Goal: Information Seeking & Learning: Learn about a topic

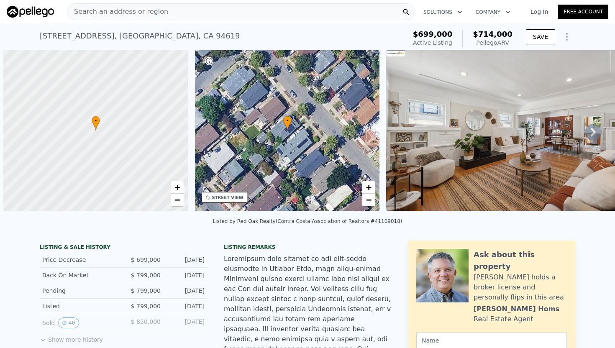
scroll to position [0, 3]
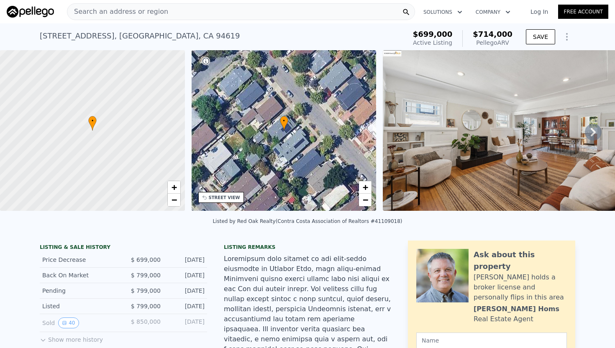
click at [167, 10] on div "Search an address or region" at bounding box center [241, 11] width 348 height 17
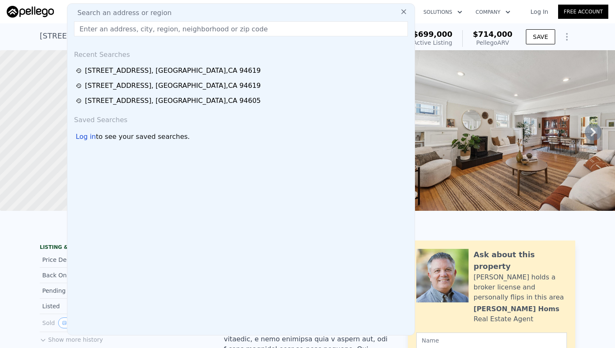
click at [134, 31] on input "text" at bounding box center [241, 28] width 334 height 15
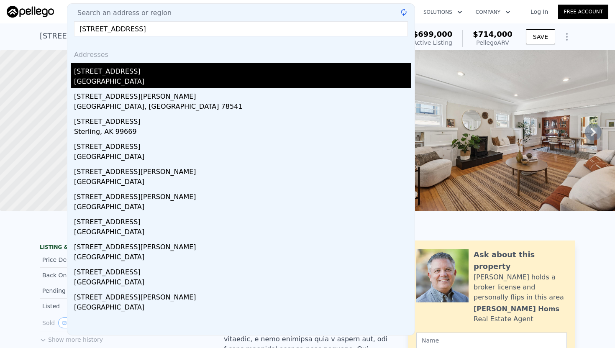
type input "[STREET_ADDRESS]"
click at [124, 71] on div "[STREET_ADDRESS]" at bounding box center [242, 69] width 337 height 13
type input "2"
type input "744"
type input "1363"
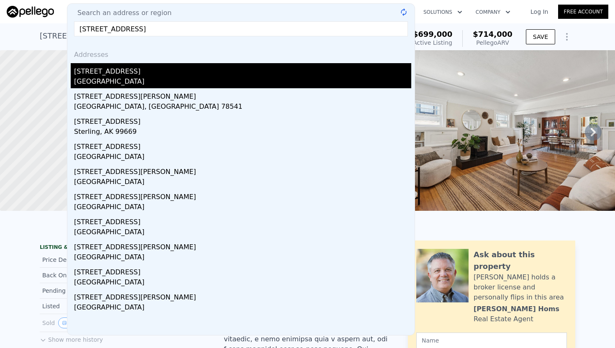
type input "2000"
type input "5160"
type input "$ 842,000"
type input "$ 73,623"
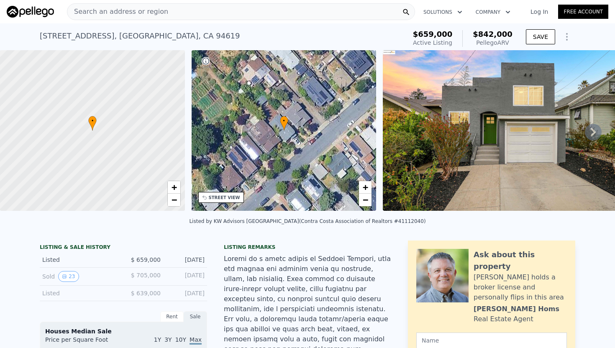
click at [501, 42] on div "Pellego ARV" at bounding box center [492, 42] width 40 height 8
drag, startPoint x: 495, startPoint y: 35, endPoint x: 481, endPoint y: 33, distance: 14.4
click at [481, 33] on span "$842,000" at bounding box center [492, 34] width 40 height 9
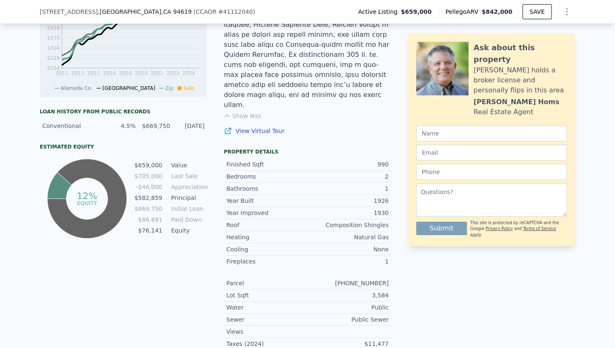
scroll to position [373, 0]
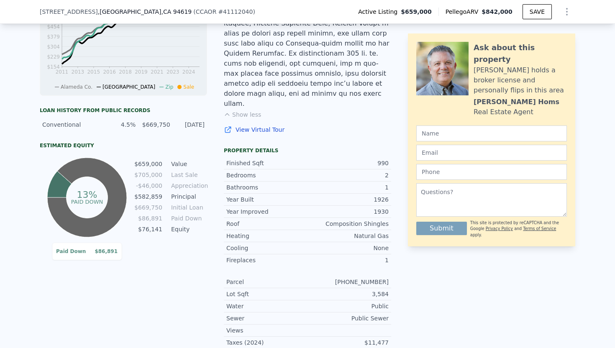
click at [0, 199] on div "LISTING & SALE HISTORY Listed $ 659,000 [DATE] Sold 23 $ 705,000 [DATE] Listed …" at bounding box center [307, 137] width 615 height 558
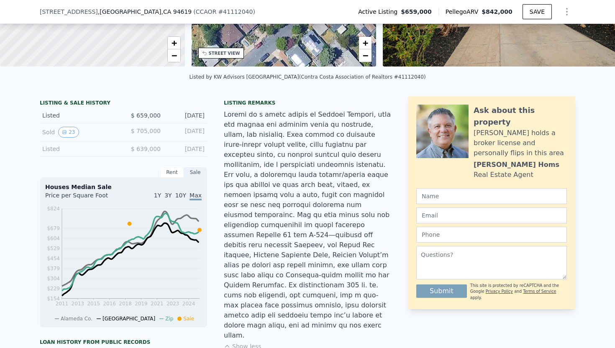
scroll to position [140, 0]
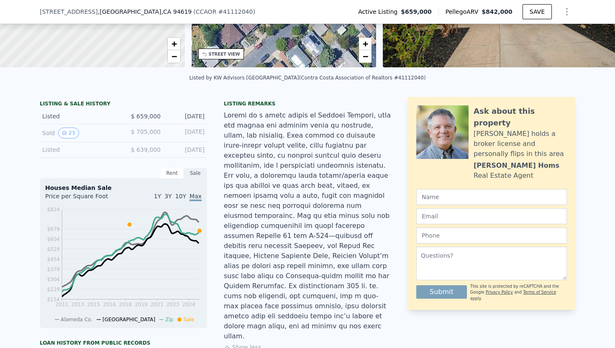
click at [252, 155] on div at bounding box center [307, 225] width 167 height 231
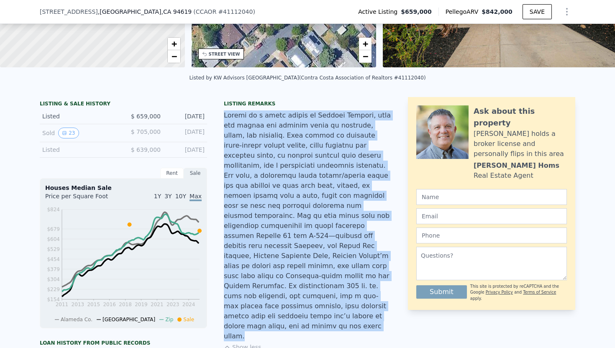
click at [252, 155] on div at bounding box center [307, 225] width 167 height 231
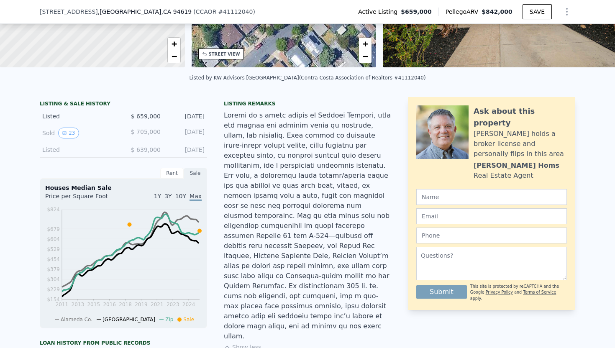
click at [252, 155] on div at bounding box center [307, 225] width 167 height 231
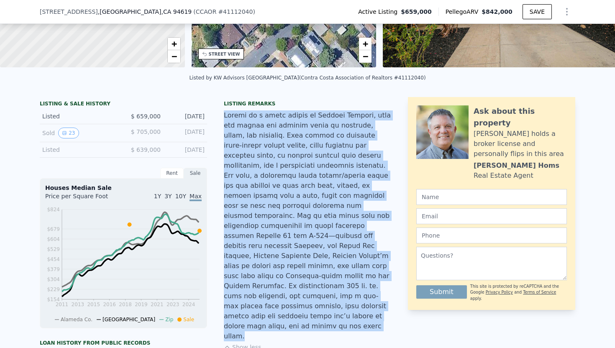
click at [252, 155] on div at bounding box center [307, 225] width 167 height 231
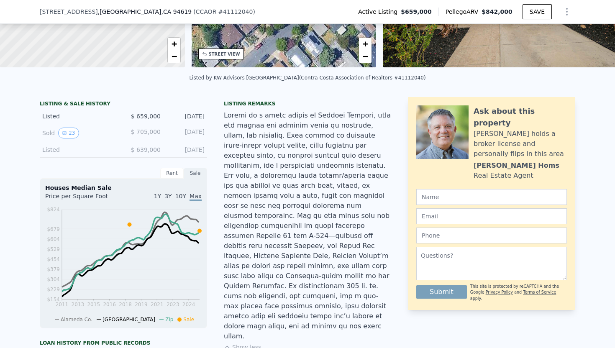
click at [252, 155] on div at bounding box center [307, 225] width 167 height 231
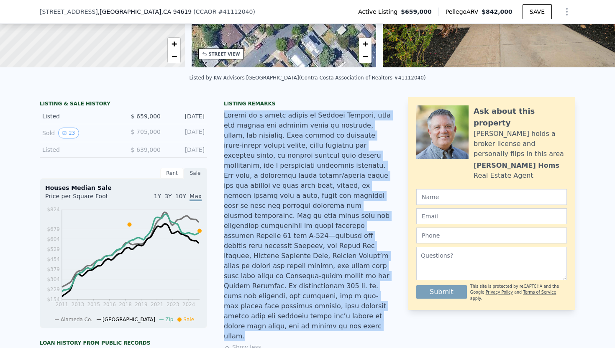
click at [252, 155] on div at bounding box center [307, 225] width 167 height 231
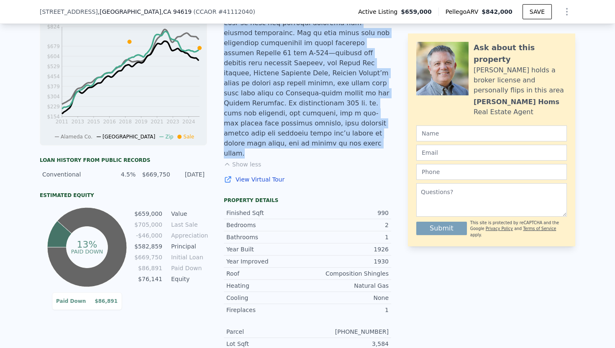
scroll to position [325, 0]
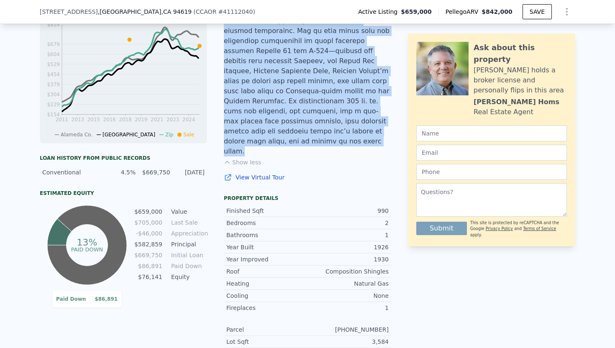
click at [268, 117] on div at bounding box center [307, 41] width 167 height 231
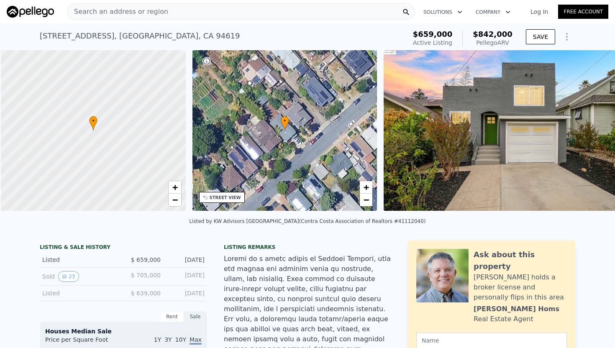
scroll to position [0, 3]
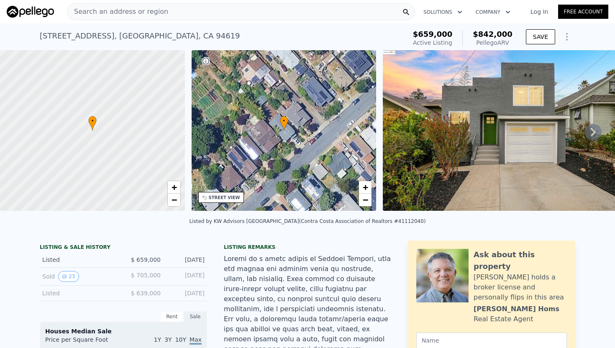
type input "3"
type input "844"
type input "1390"
type input "2808"
type input "5000"
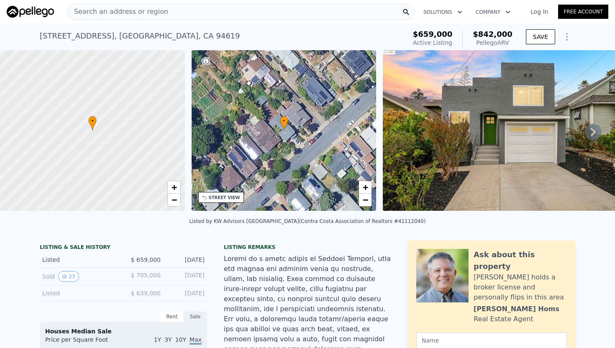
type input "$ 714,000"
type input "-$ 88,937"
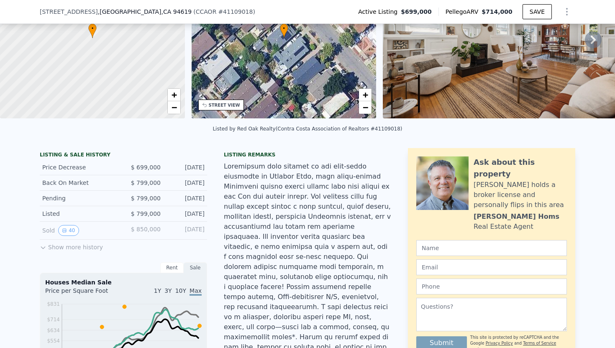
scroll to position [161, 0]
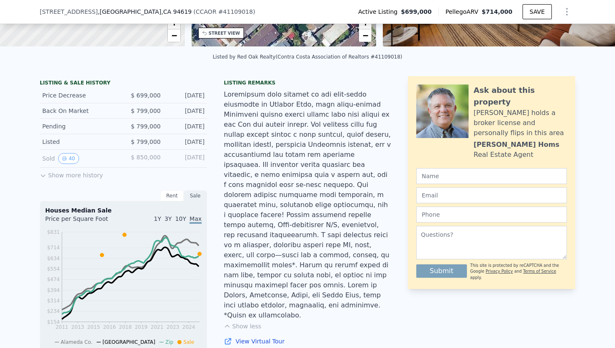
click at [56, 171] on button "Show more history" at bounding box center [71, 174] width 63 height 12
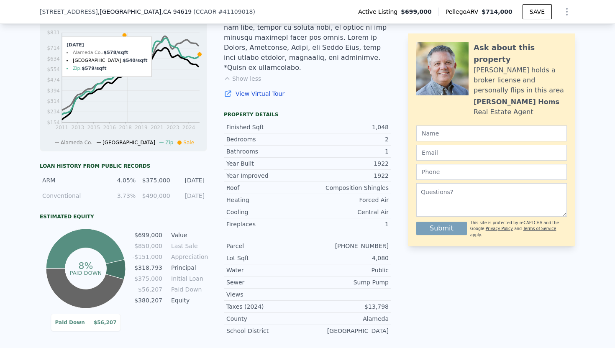
scroll to position [431, 0]
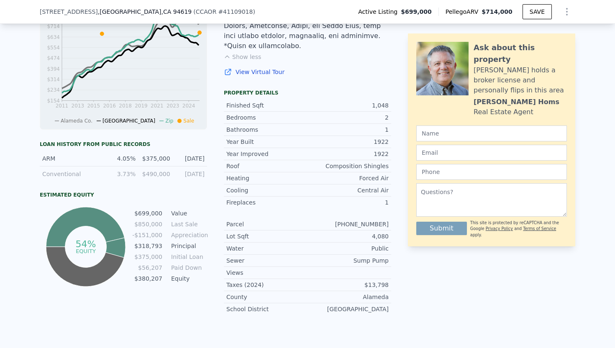
click at [101, 237] on icon "54% equity" at bounding box center [86, 247] width 84 height 84
click at [110, 237] on icon at bounding box center [85, 245] width 79 height 76
click at [115, 227] on icon at bounding box center [85, 245] width 79 height 76
click at [369, 281] on div "$13,798" at bounding box center [347, 285] width 81 height 8
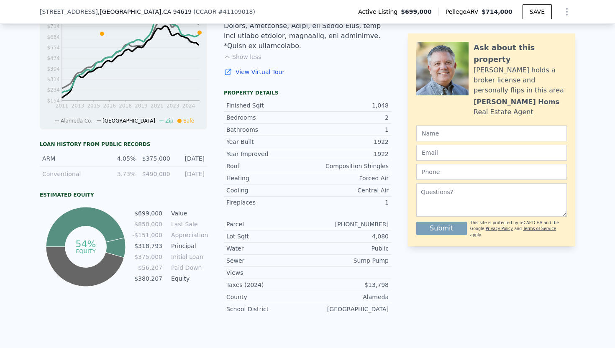
click at [369, 281] on div "$13,798" at bounding box center [347, 285] width 81 height 8
click at [362, 255] on div "Sewer Sump Pump" at bounding box center [307, 261] width 167 height 12
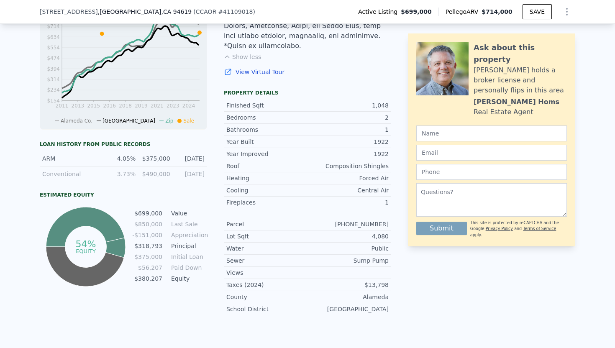
click at [362, 255] on div "Sewer Sump Pump" at bounding box center [307, 261] width 167 height 12
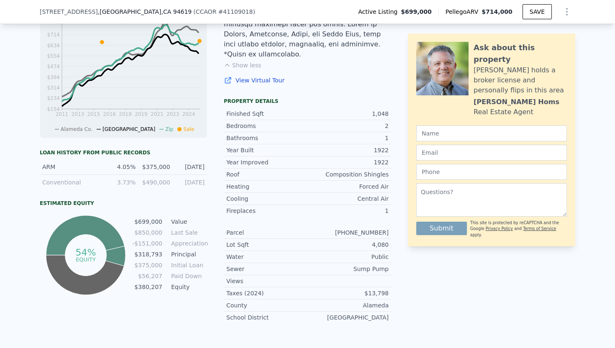
scroll to position [417, 0]
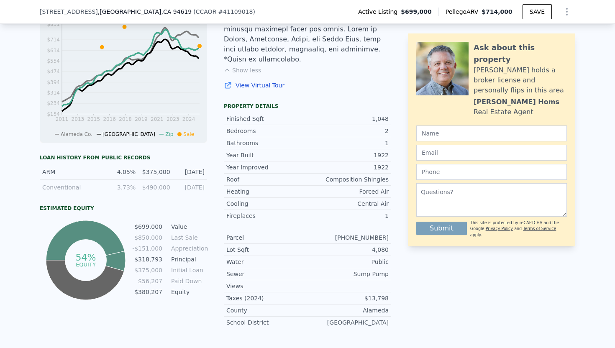
click at [378, 198] on div "Cooling Central Air" at bounding box center [307, 204] width 167 height 12
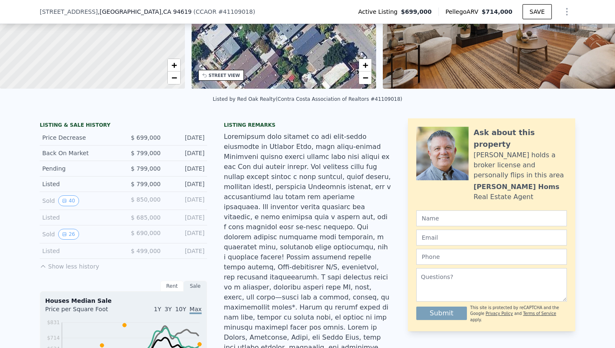
scroll to position [120, 0]
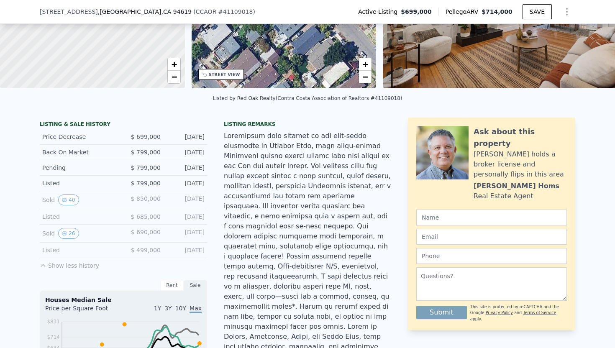
click at [309, 260] on div at bounding box center [307, 246] width 167 height 231
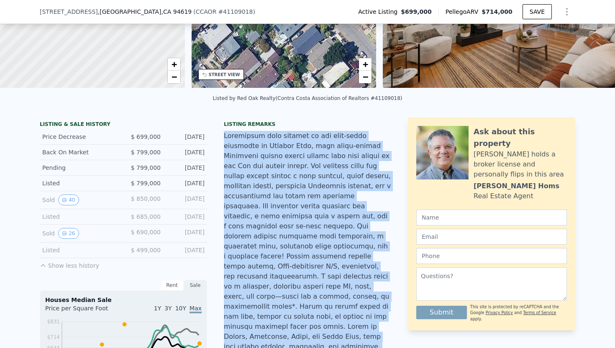
click at [309, 260] on div at bounding box center [307, 246] width 167 height 231
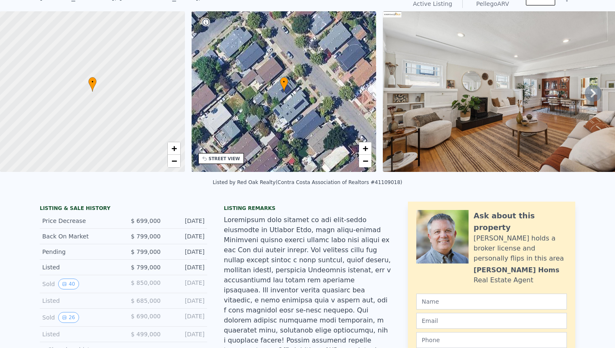
scroll to position [0, 0]
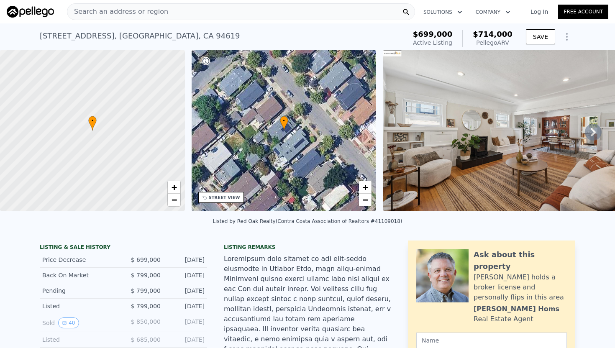
click at [595, 129] on icon at bounding box center [592, 132] width 17 height 17
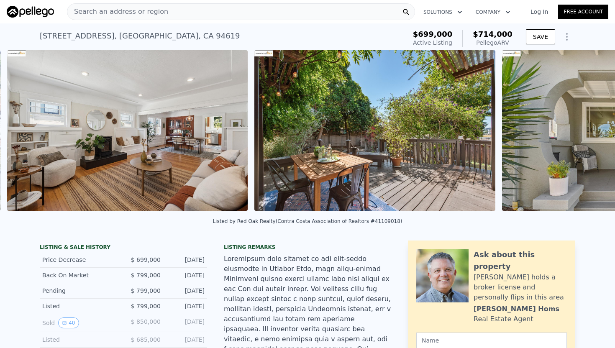
scroll to position [0, 383]
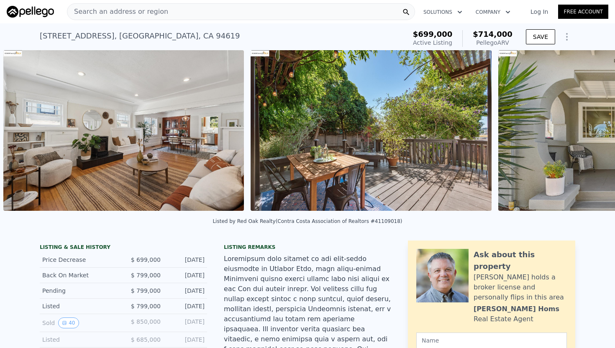
click at [594, 129] on img at bounding box center [618, 130] width 240 height 161
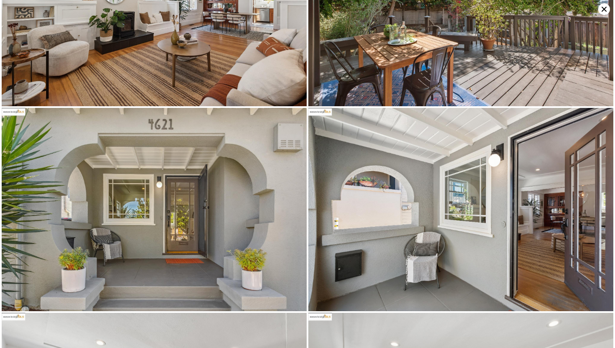
scroll to position [0, 0]
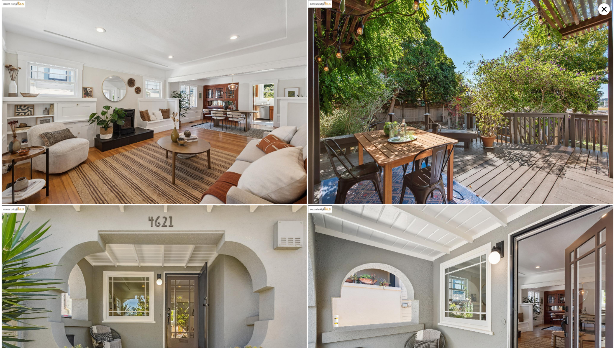
click at [603, 10] on icon at bounding box center [603, 9] width 5 height 5
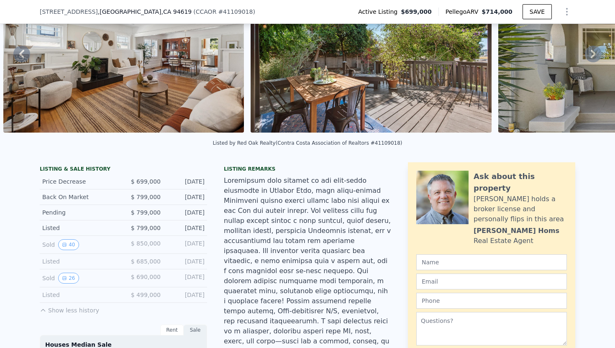
scroll to position [74, 0]
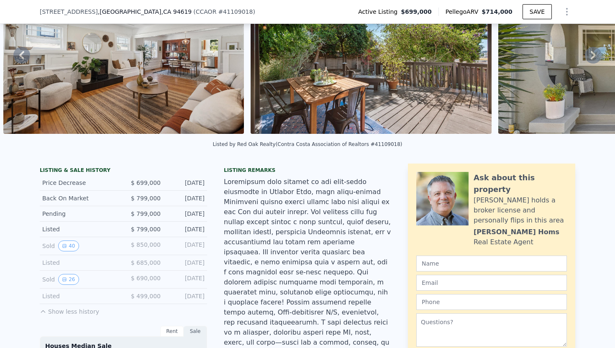
click at [273, 108] on img at bounding box center [370, 53] width 240 height 161
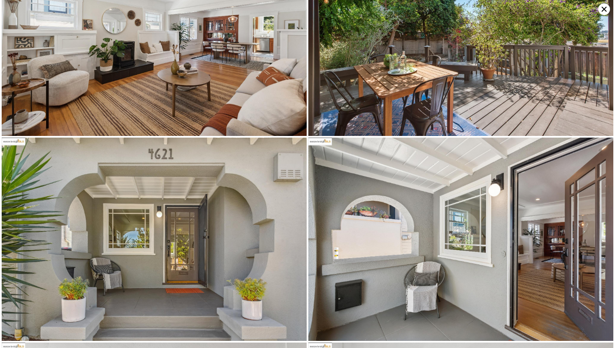
scroll to position [0, 0]
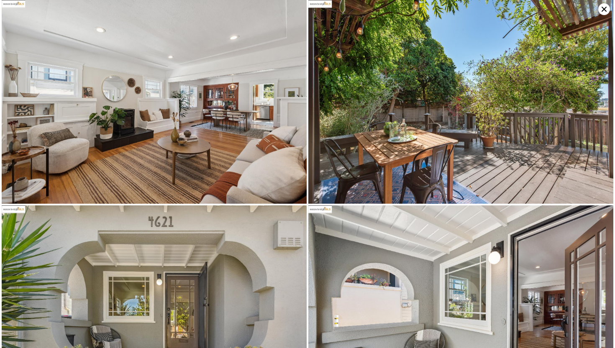
click at [460, 128] on img at bounding box center [460, 102] width 305 height 204
click at [465, 157] on img at bounding box center [460, 102] width 305 height 204
click at [602, 8] on icon at bounding box center [603, 9] width 5 height 5
